Goal: Find specific page/section

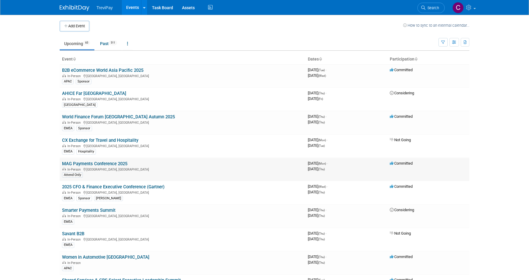
click at [105, 163] on link "MAG Payments Conference 2025" at bounding box center [94, 163] width 65 height 5
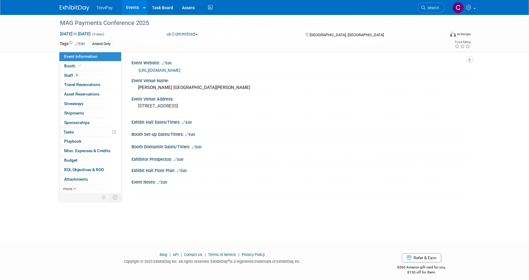
click at [180, 68] on link "https://www.merchantadvisorygroup.org/mag-calendar/2025/09/08/default-calendar/…" at bounding box center [160, 70] width 42 height 5
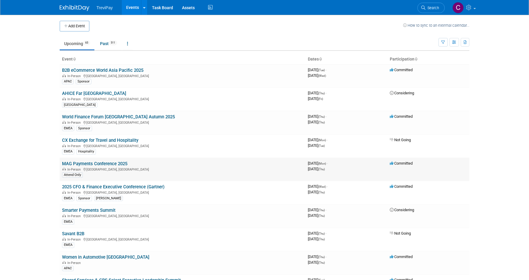
click at [121, 163] on link "MAG Payments Conference 2025" at bounding box center [94, 163] width 65 height 5
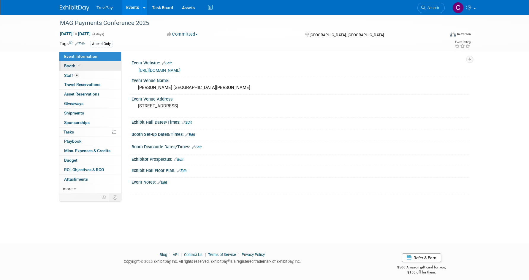
click at [92, 66] on link "Booth" at bounding box center [90, 65] width 62 height 9
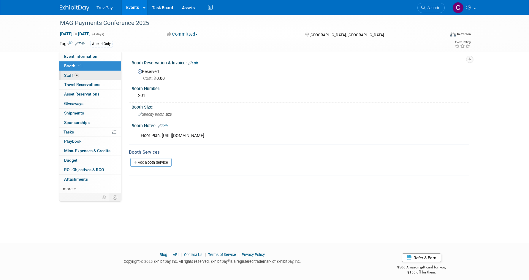
click at [95, 73] on link "4 Staff 4" at bounding box center [90, 75] width 62 height 9
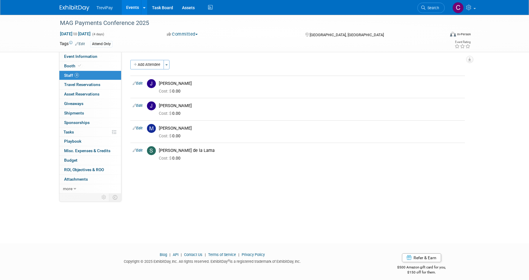
click at [95, 71] on link "4 Staff 4" at bounding box center [90, 75] width 62 height 9
click at [95, 67] on link "Booth" at bounding box center [90, 65] width 62 height 9
